Goal: Navigation & Orientation: Find specific page/section

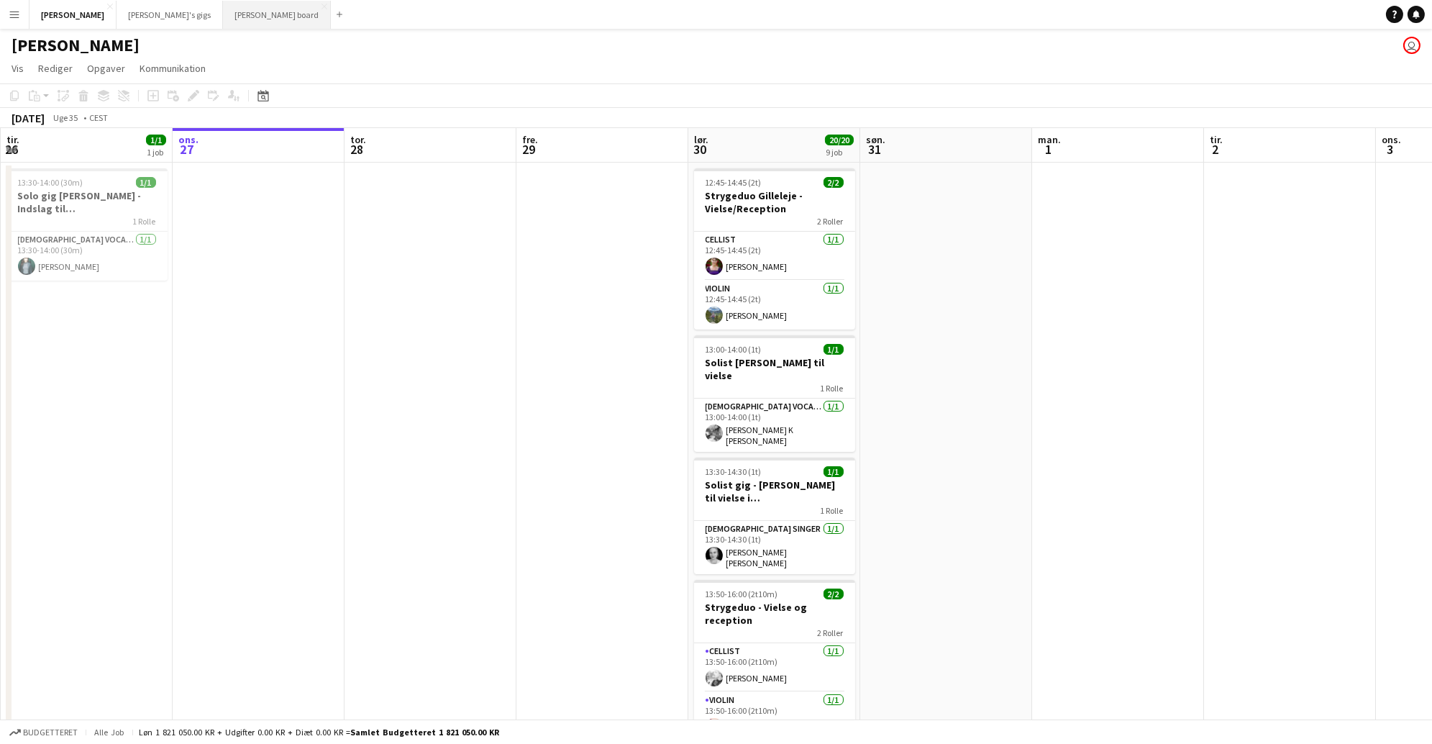
click at [223, 13] on button "[PERSON_NAME] board Luk" at bounding box center [277, 15] width 108 height 28
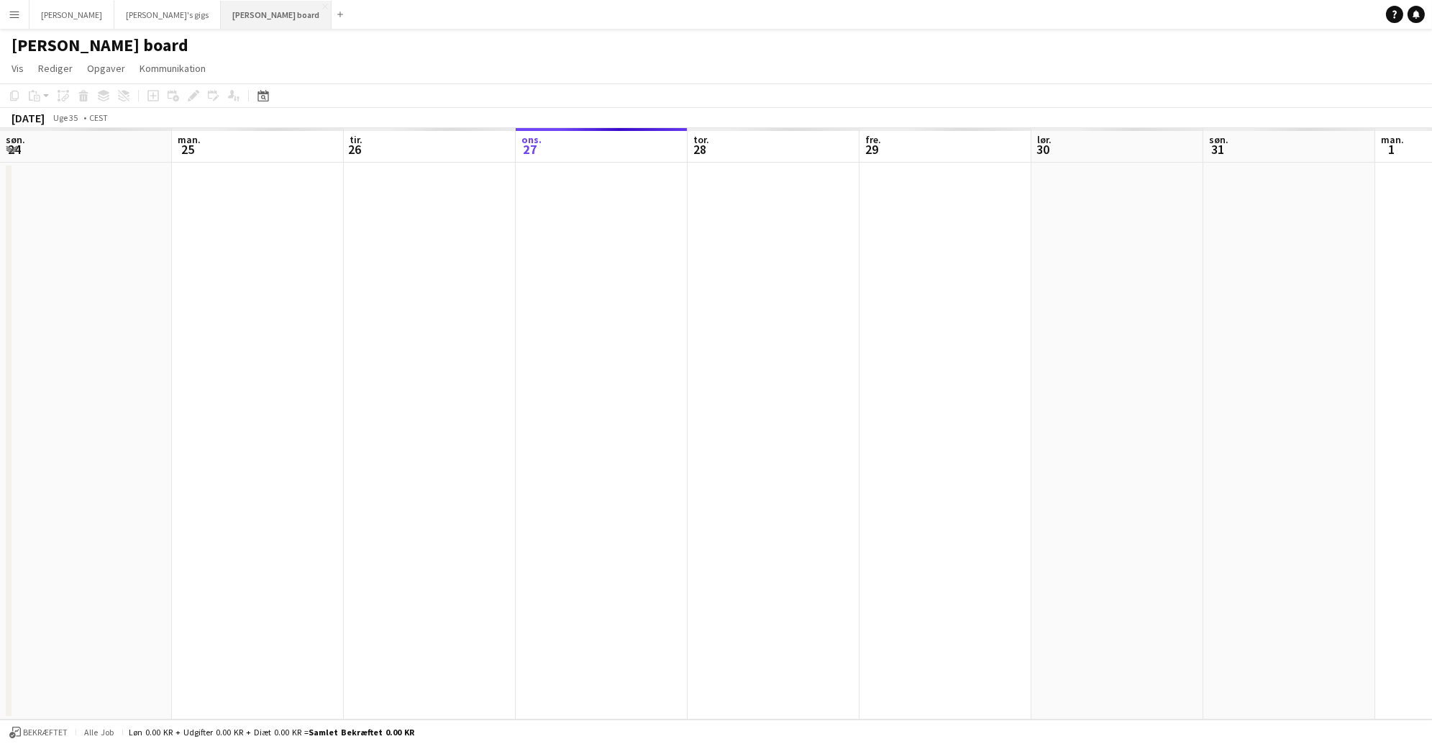
scroll to position [0, 343]
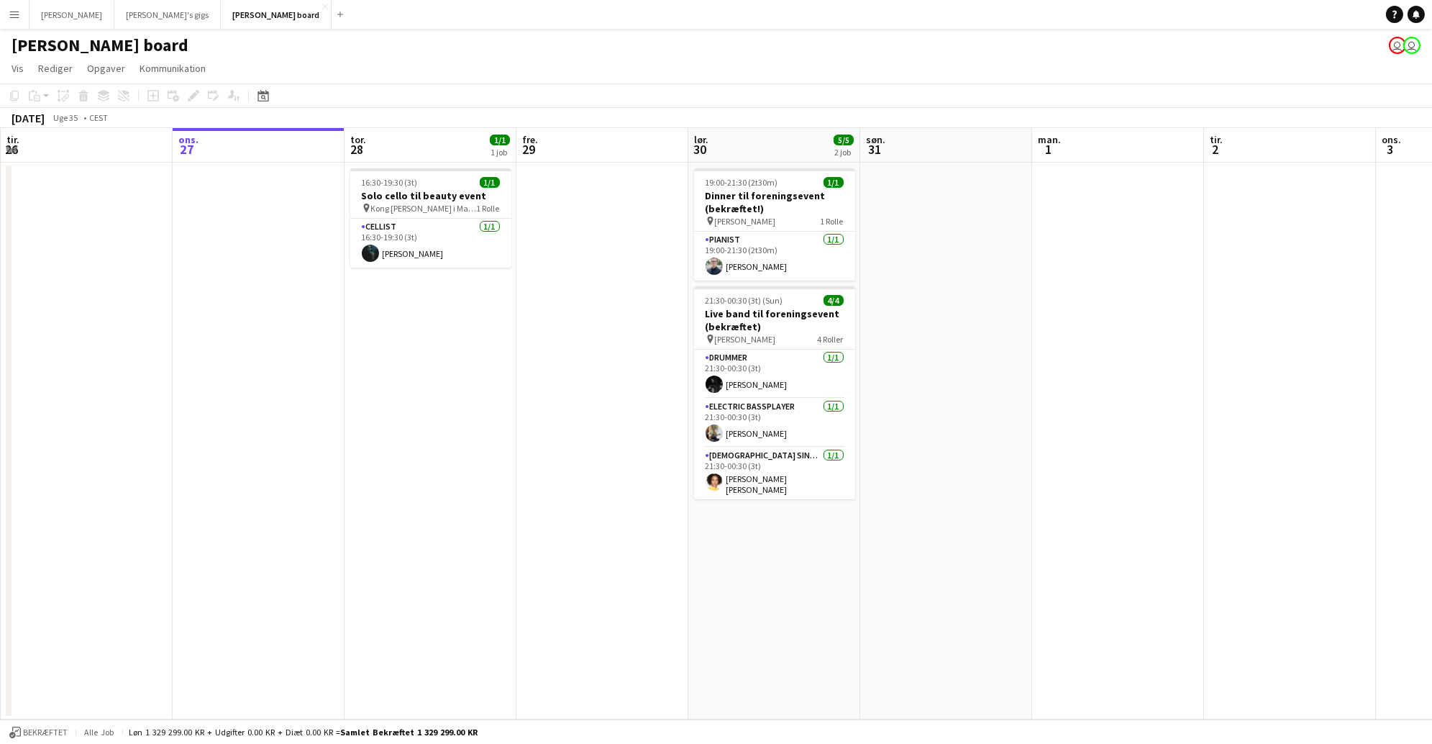
click at [6, 9] on button "Menu" at bounding box center [14, 14] width 29 height 29
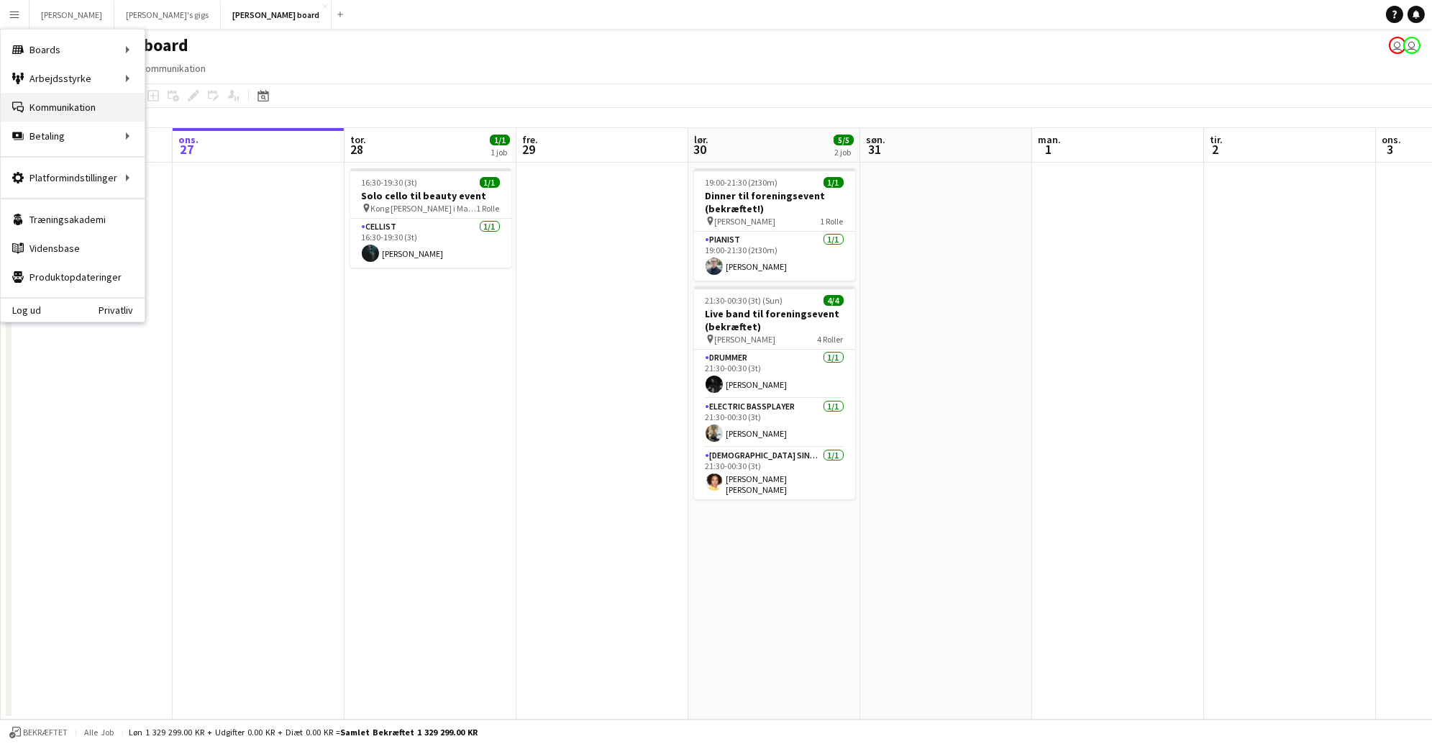
click at [71, 108] on link "Kommunikation Kommunikation" at bounding box center [73, 107] width 144 height 29
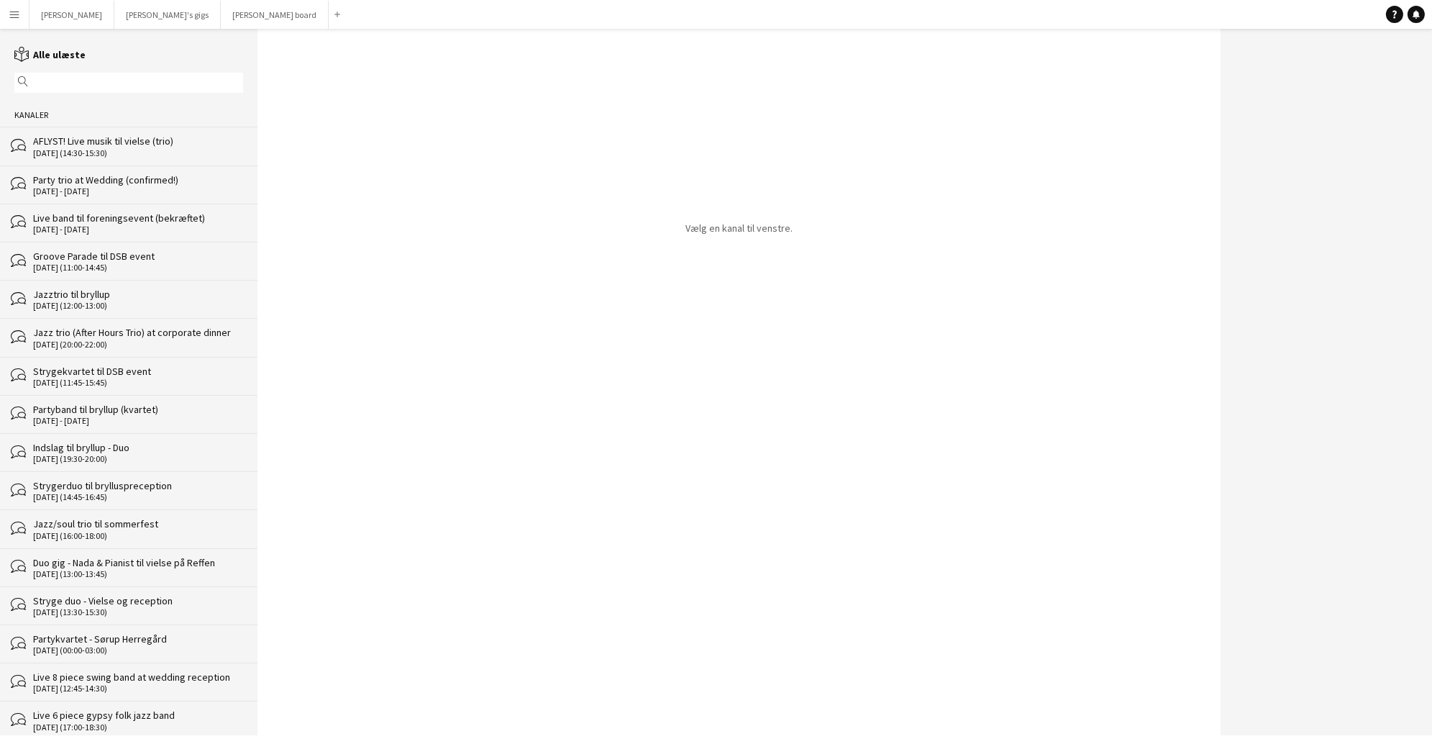
click at [80, 148] on div "[DATE] (14:30-15:30)" at bounding box center [138, 153] width 210 height 10
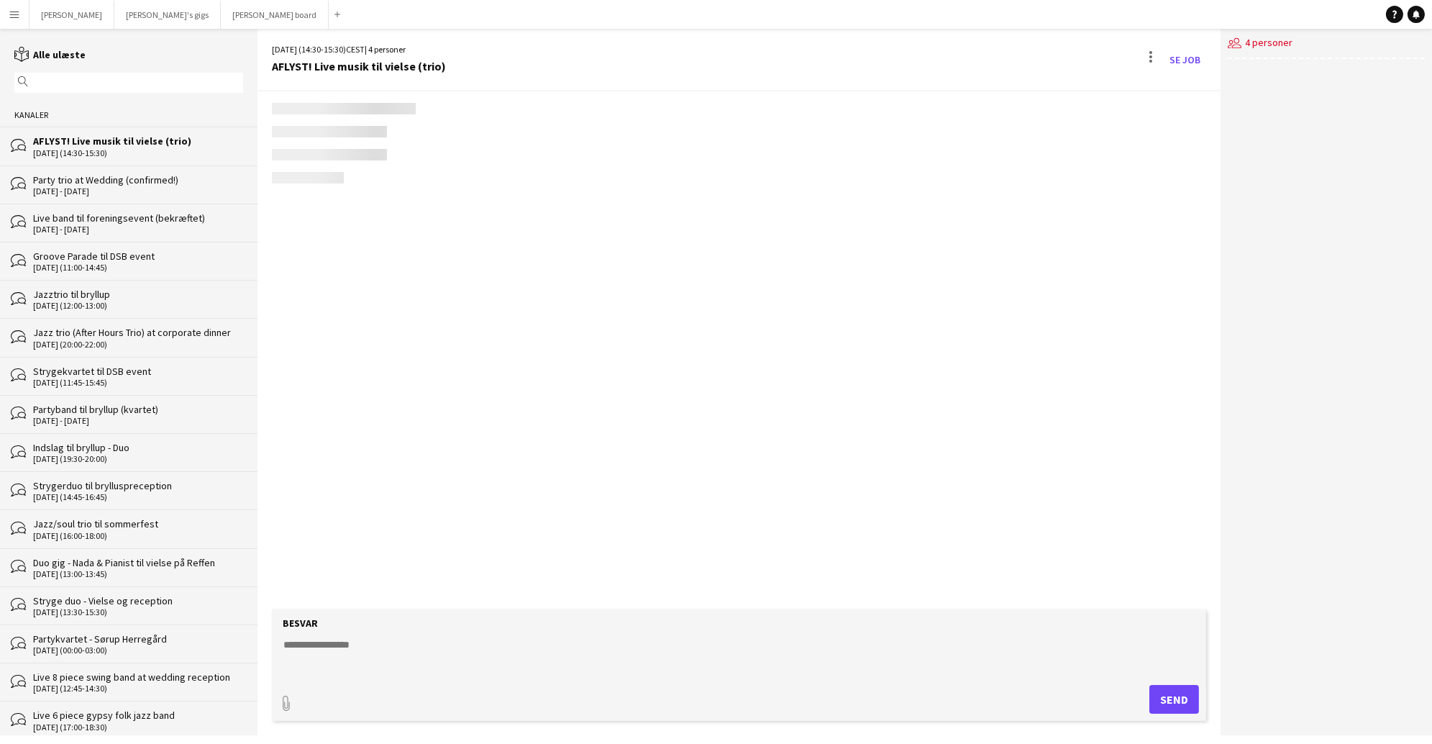
scroll to position [2466, 0]
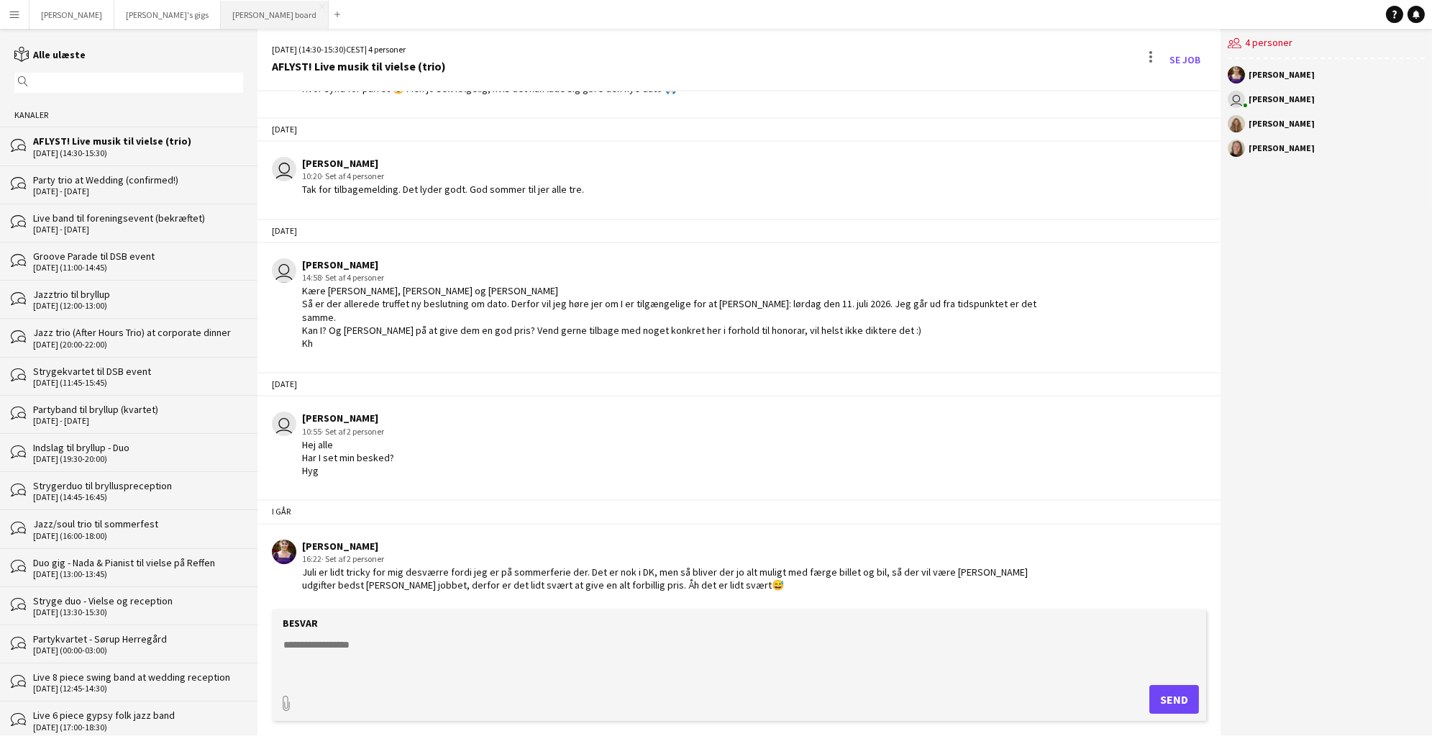
click at [221, 12] on button "[PERSON_NAME] board Luk" at bounding box center [275, 15] width 108 height 28
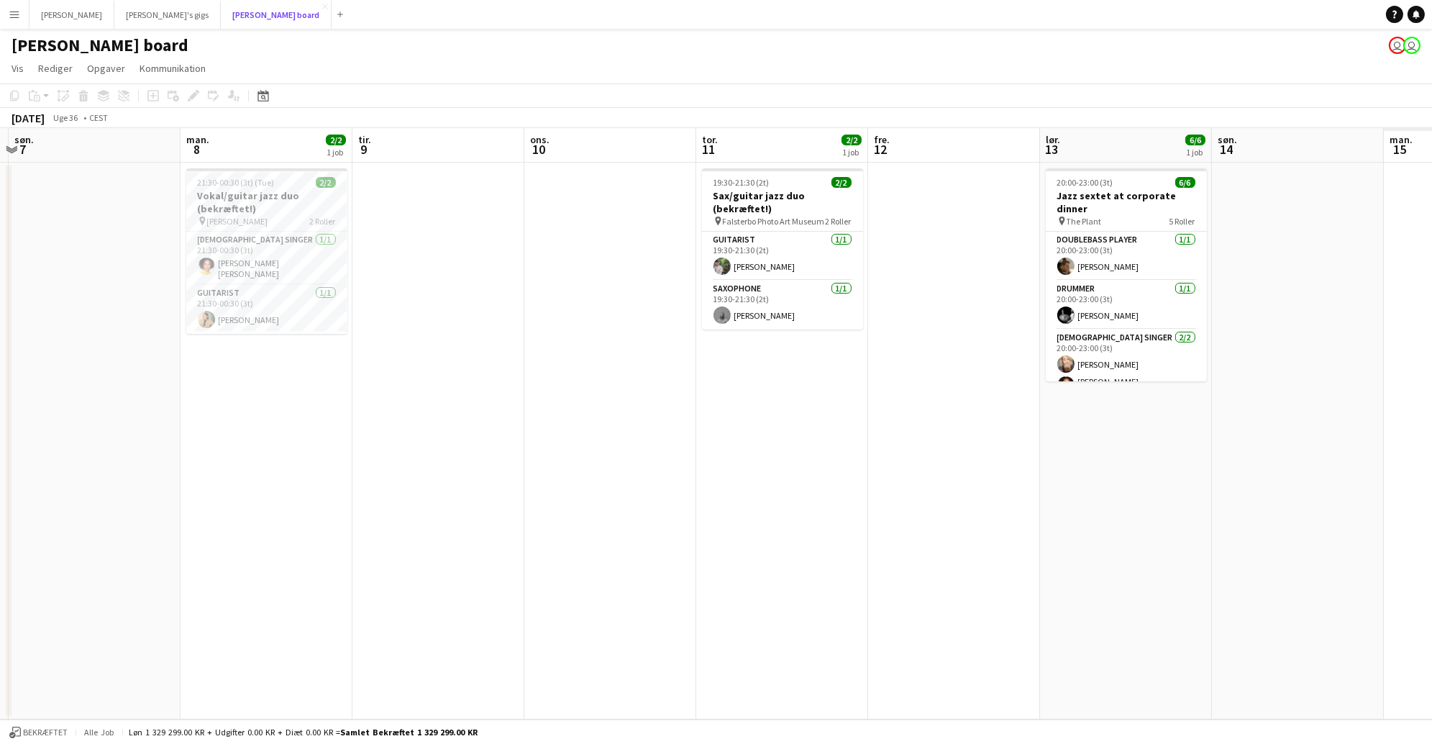
scroll to position [0, 454]
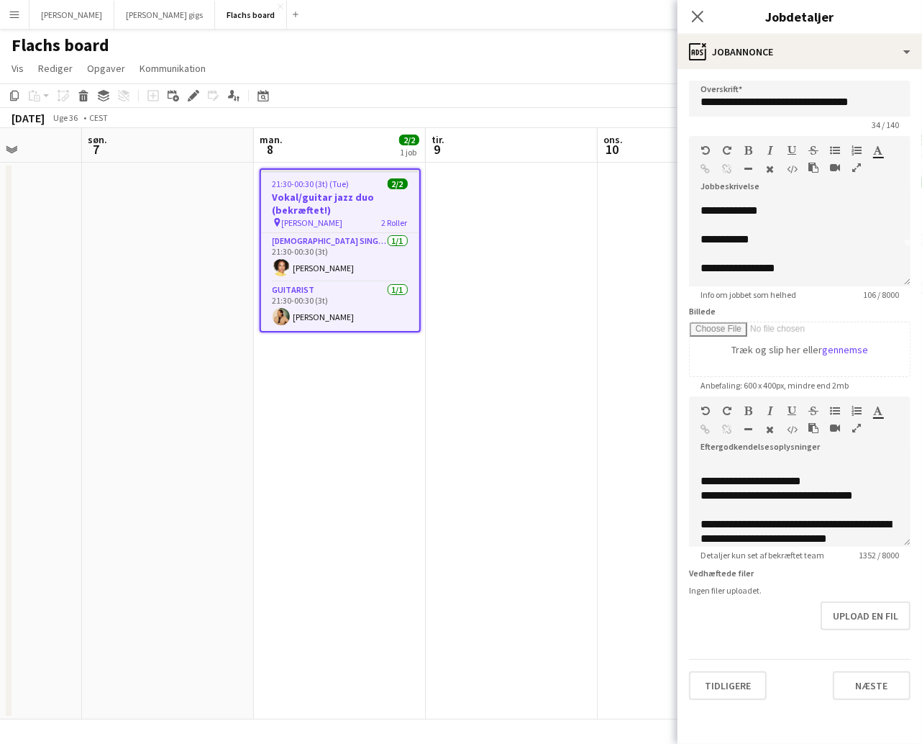
scroll to position [434, 0]
click at [889, 685] on button "Næste" at bounding box center [872, 685] width 78 height 29
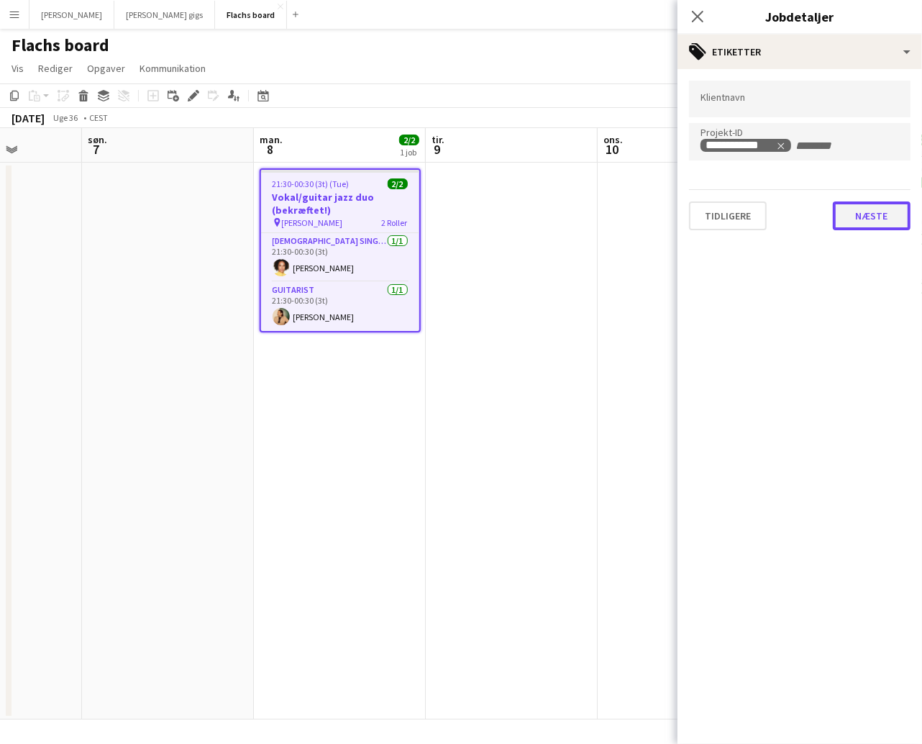
click at [854, 213] on button "Næste" at bounding box center [872, 215] width 78 height 29
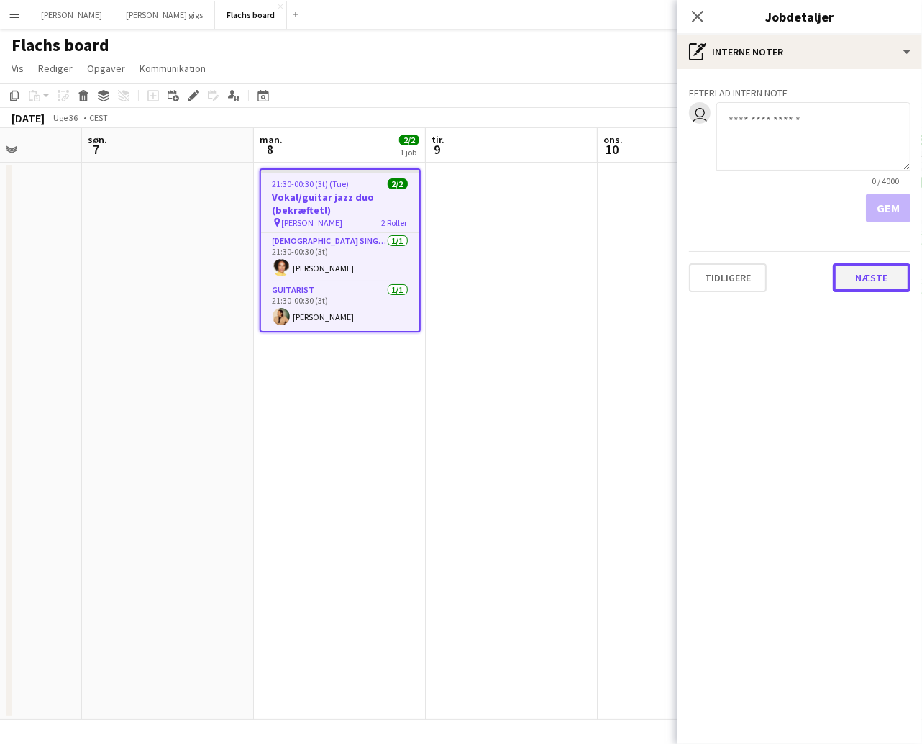
click at [881, 266] on button "Næste" at bounding box center [872, 277] width 78 height 29
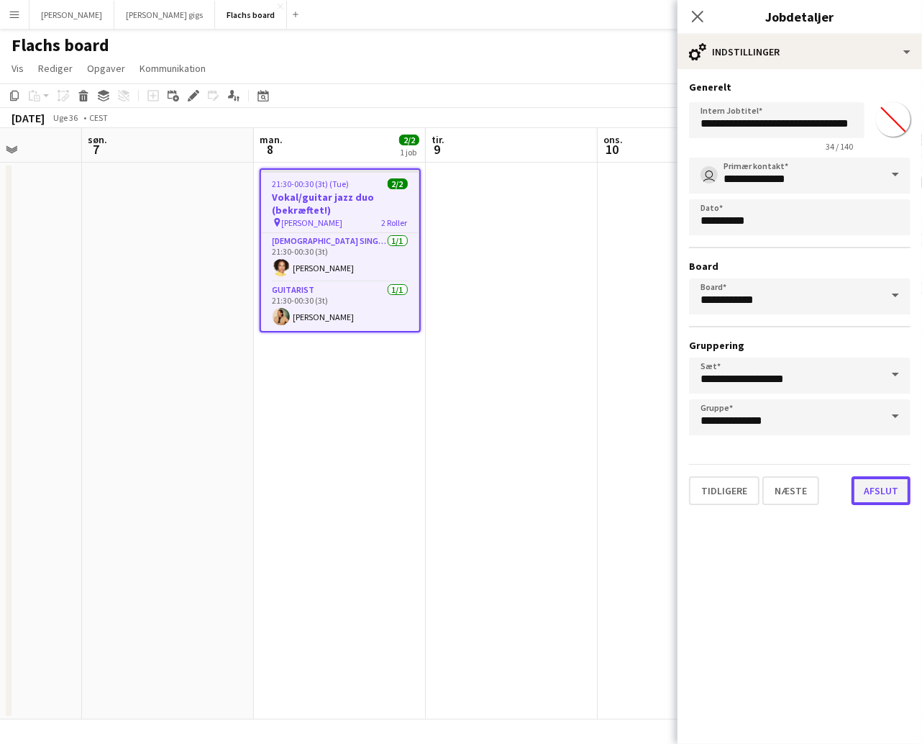
click at [899, 482] on button "Afslut" at bounding box center [880, 490] width 59 height 29
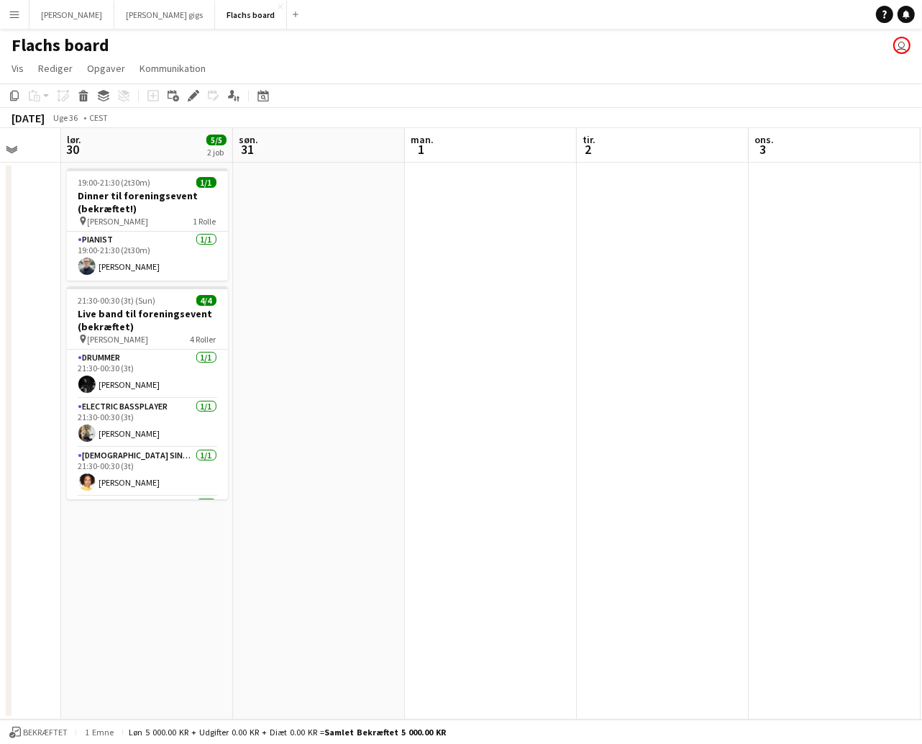
scroll to position [0, 368]
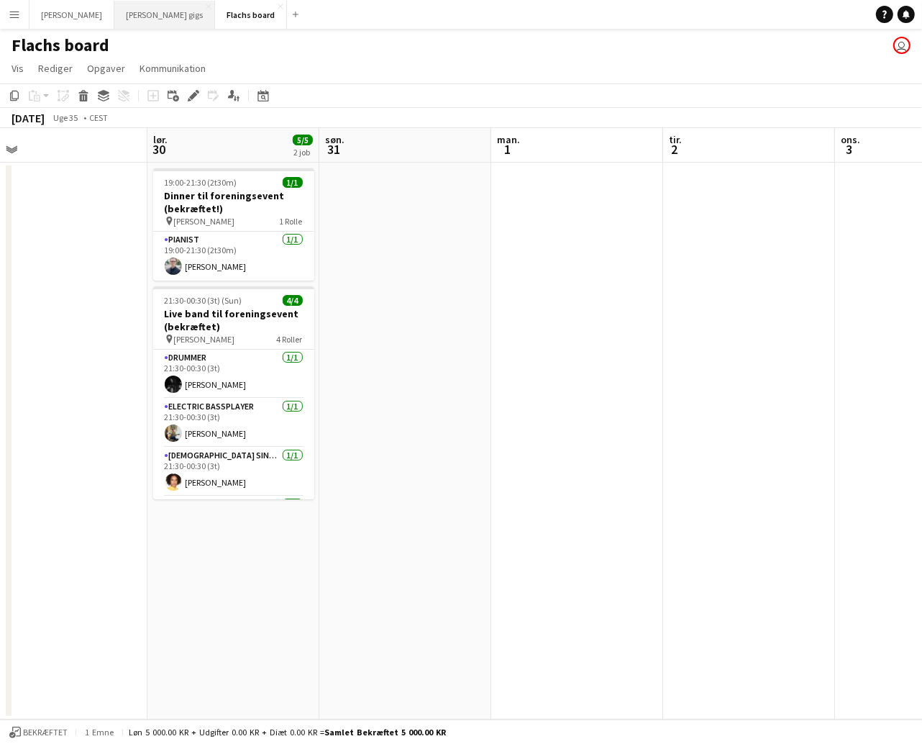
click at [114, 12] on button "Hedvig's gigs Luk" at bounding box center [164, 15] width 101 height 28
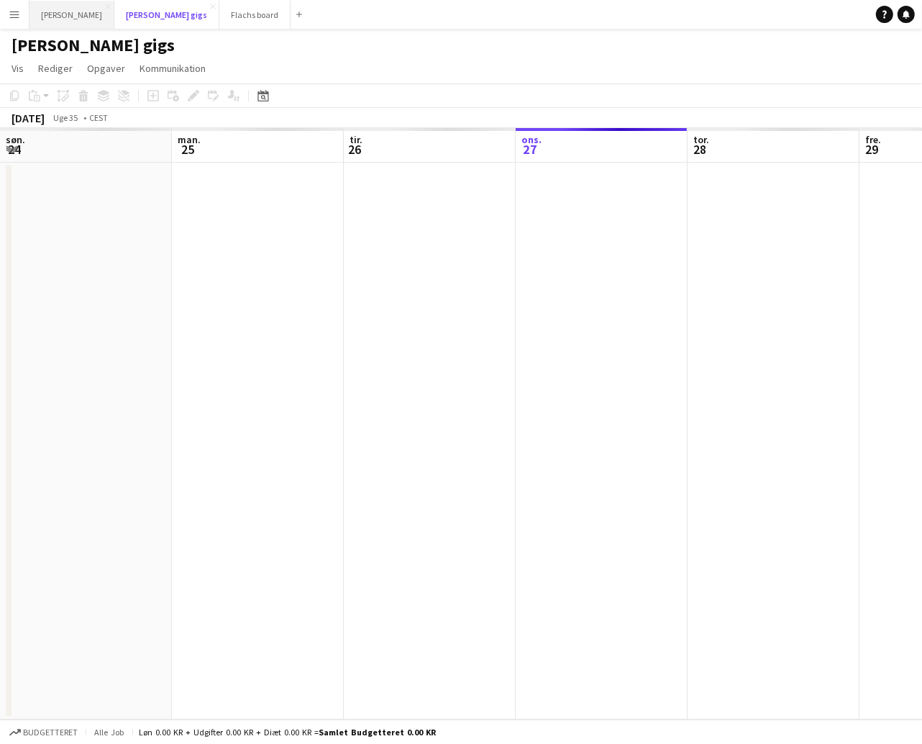
scroll to position [0, 343]
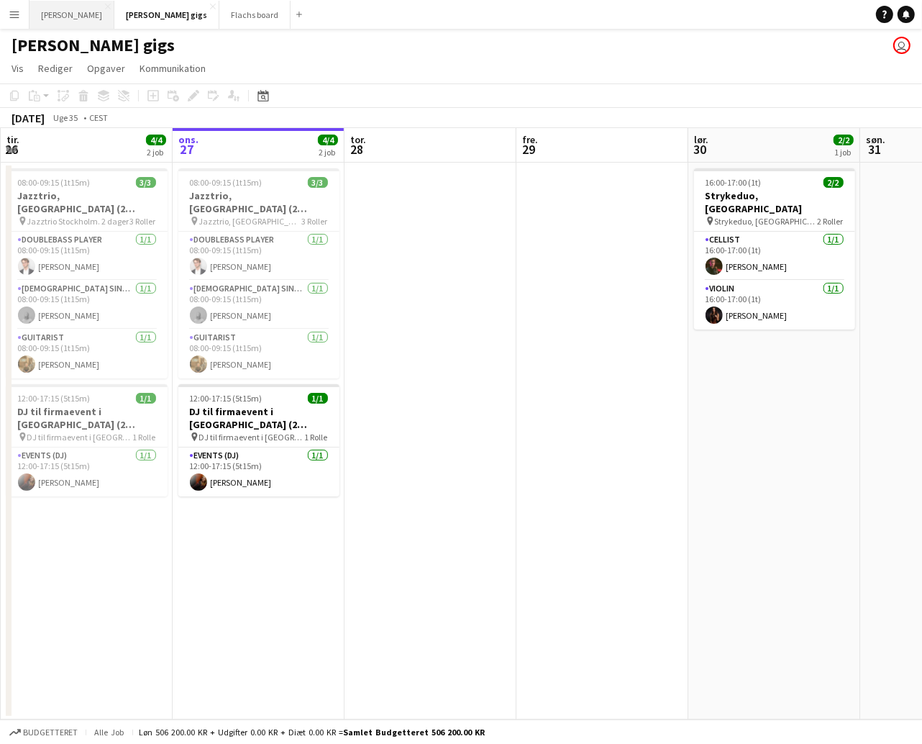
click at [62, 14] on button "Asger Gigs Luk" at bounding box center [71, 15] width 85 height 28
